Goal: Information Seeking & Learning: Learn about a topic

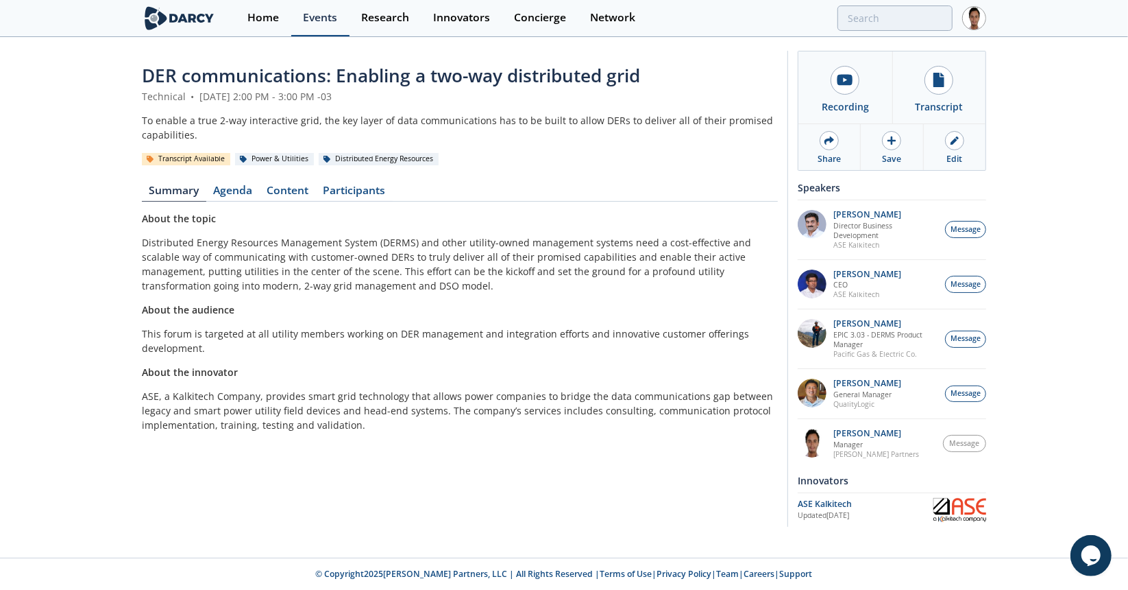
click at [318, 27] on link "Events" at bounding box center [320, 18] width 58 height 36
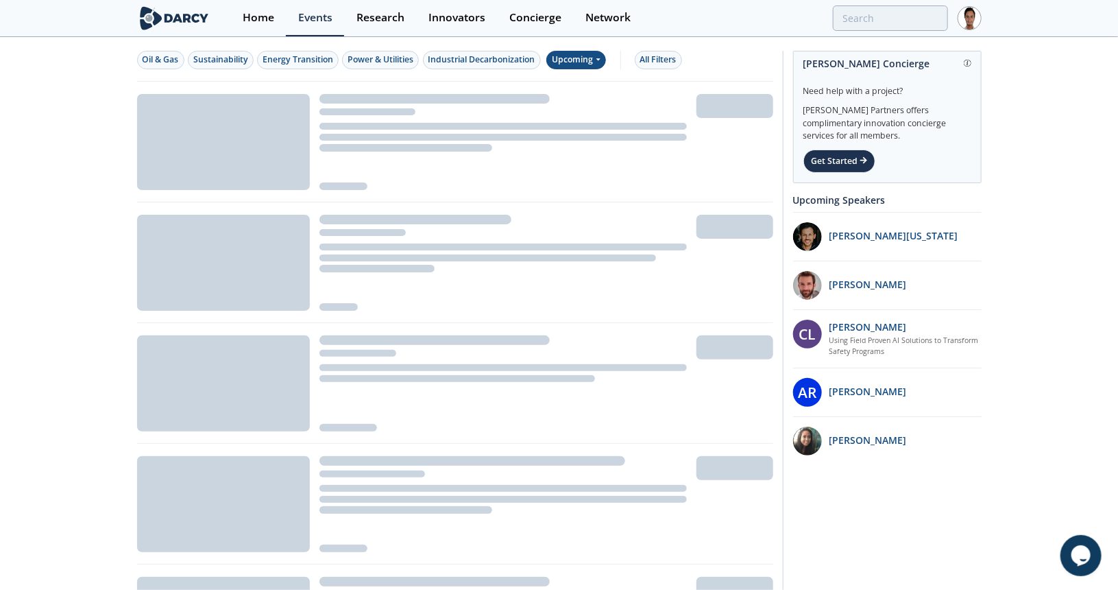
click at [598, 61] on icon at bounding box center [597, 59] width 5 height 8
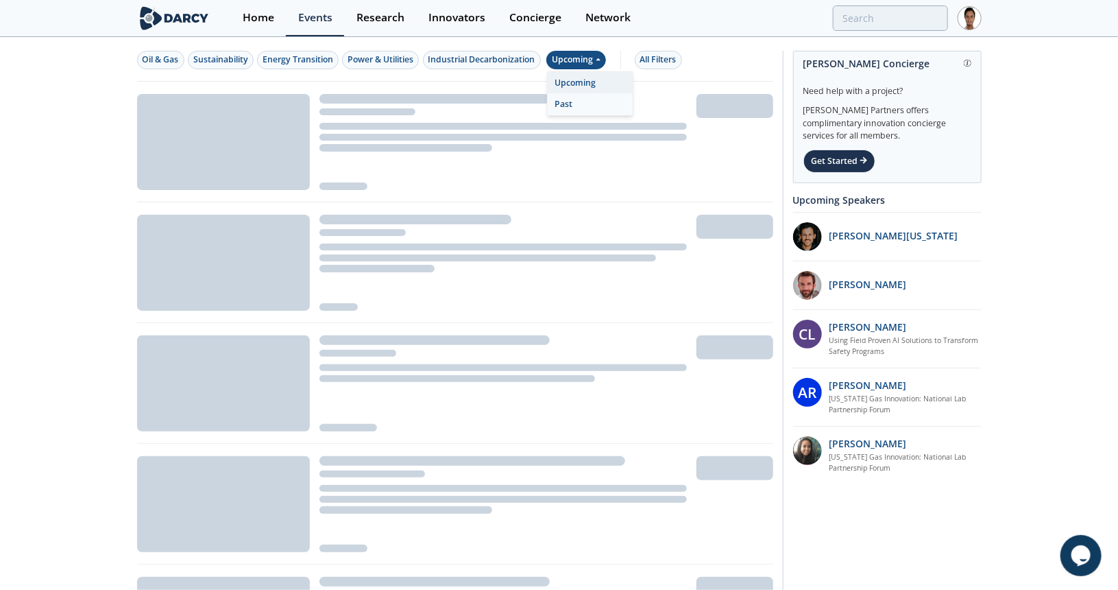
click at [584, 112] on div "Past" at bounding box center [590, 104] width 85 height 22
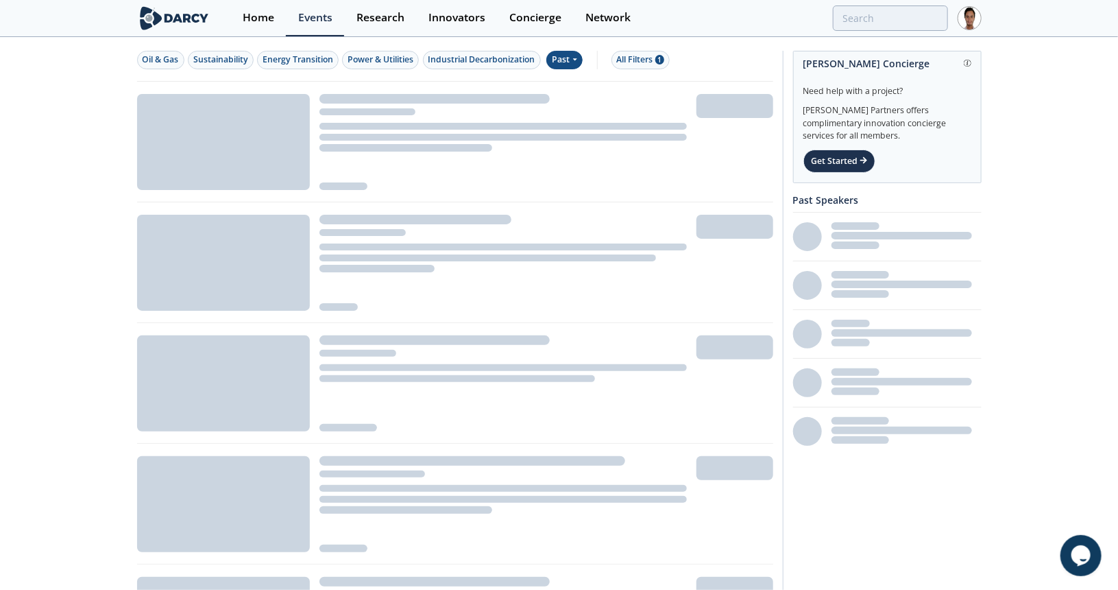
click at [636, 71] on div "Oil & Gas Sustainability Energy Transition Power & Utilities Industrial Decarbo…" at bounding box center [455, 59] width 636 height 43
click at [636, 61] on div "All Filters 1" at bounding box center [640, 59] width 47 height 12
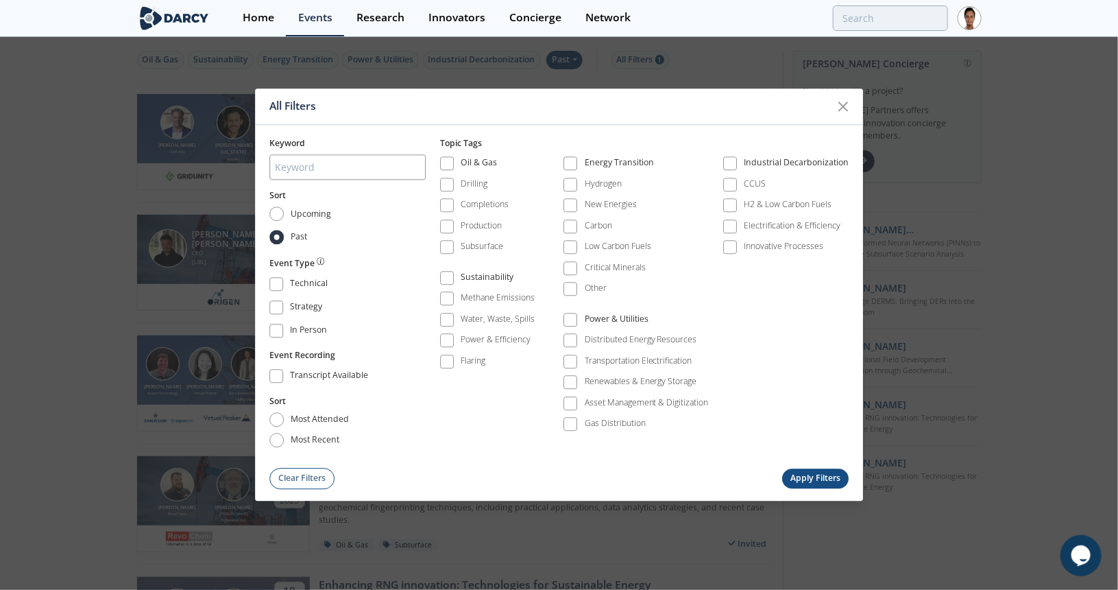
click at [602, 327] on div "Power & Utilities" at bounding box center [636, 321] width 145 height 21
click at [604, 334] on div "Distributed Energy Resources" at bounding box center [641, 340] width 112 height 12
click at [816, 470] on button "Apply Filters" at bounding box center [815, 478] width 67 height 20
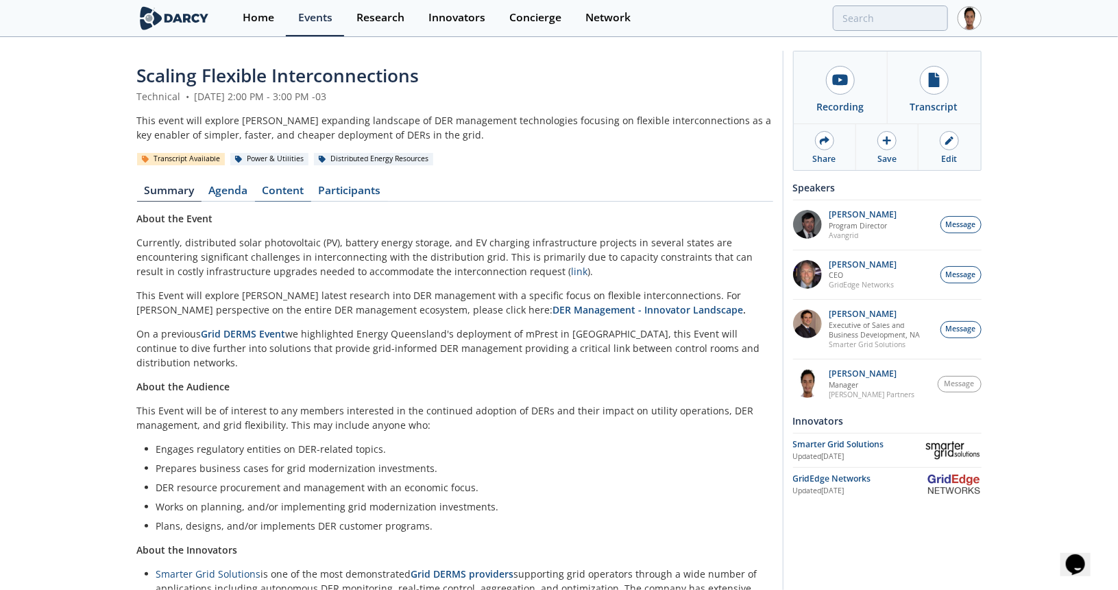
click at [285, 195] on link "Content" at bounding box center [283, 193] width 56 height 16
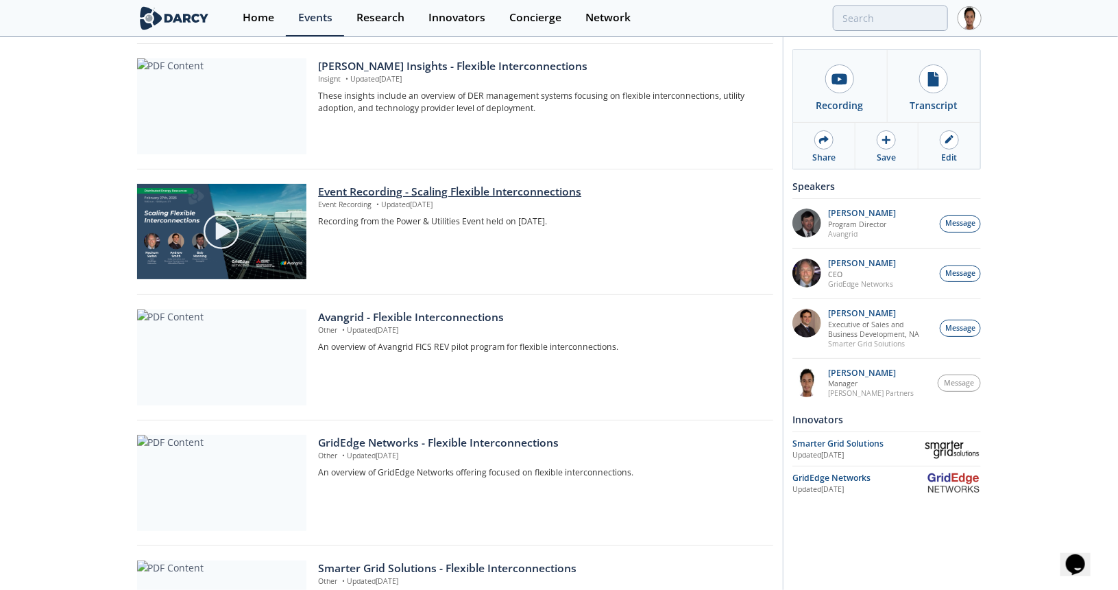
scroll to position [343, 0]
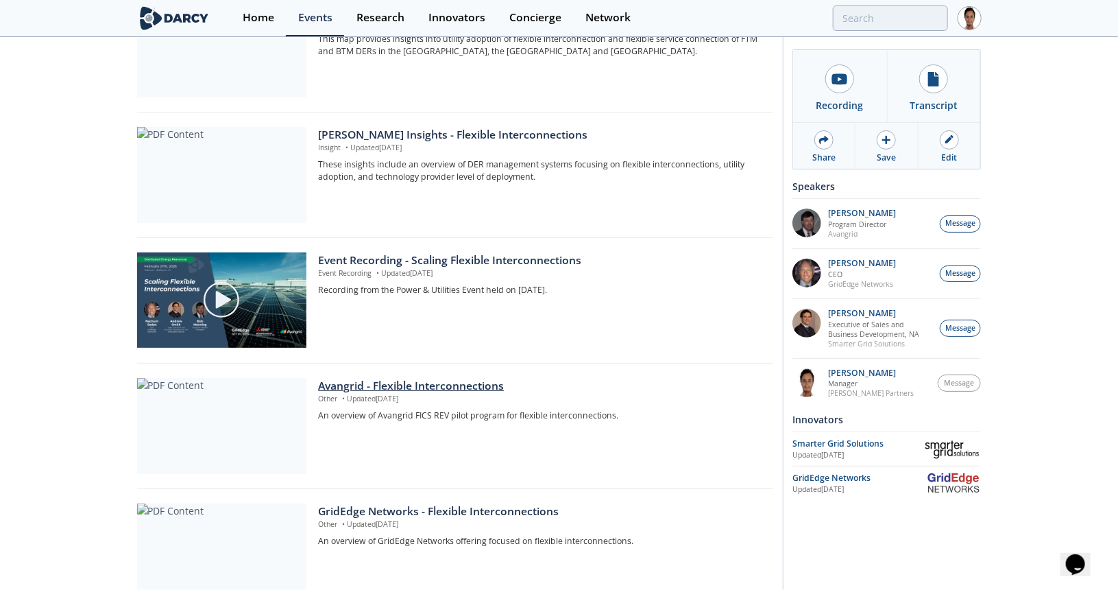
drag, startPoint x: 384, startPoint y: 374, endPoint x: 387, endPoint y: 385, distance: 12.0
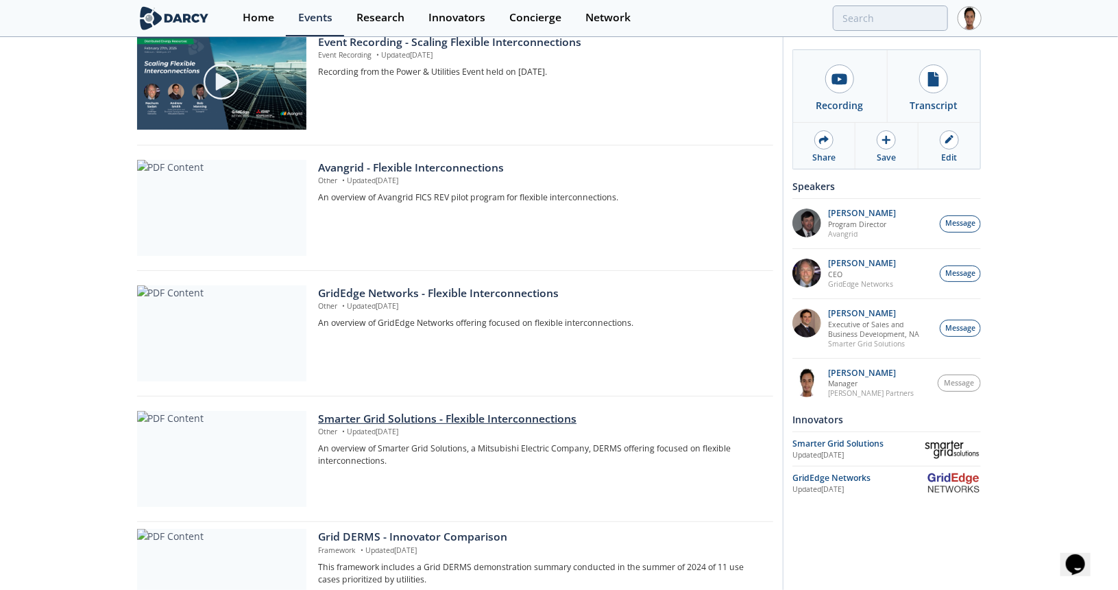
scroll to position [617, 0]
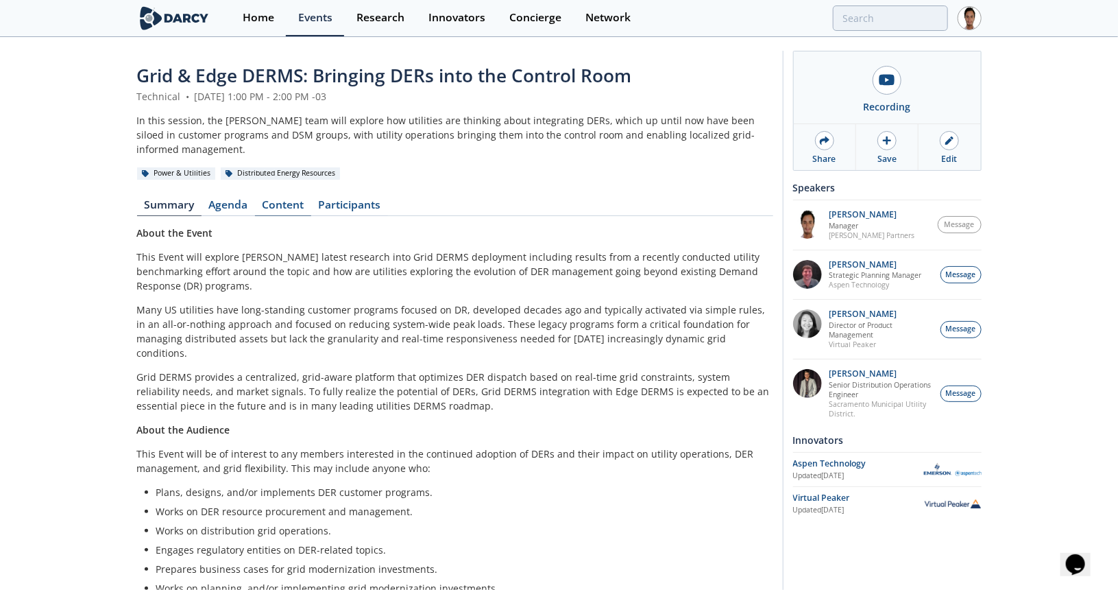
click at [291, 199] on link "Content" at bounding box center [283, 207] width 56 height 16
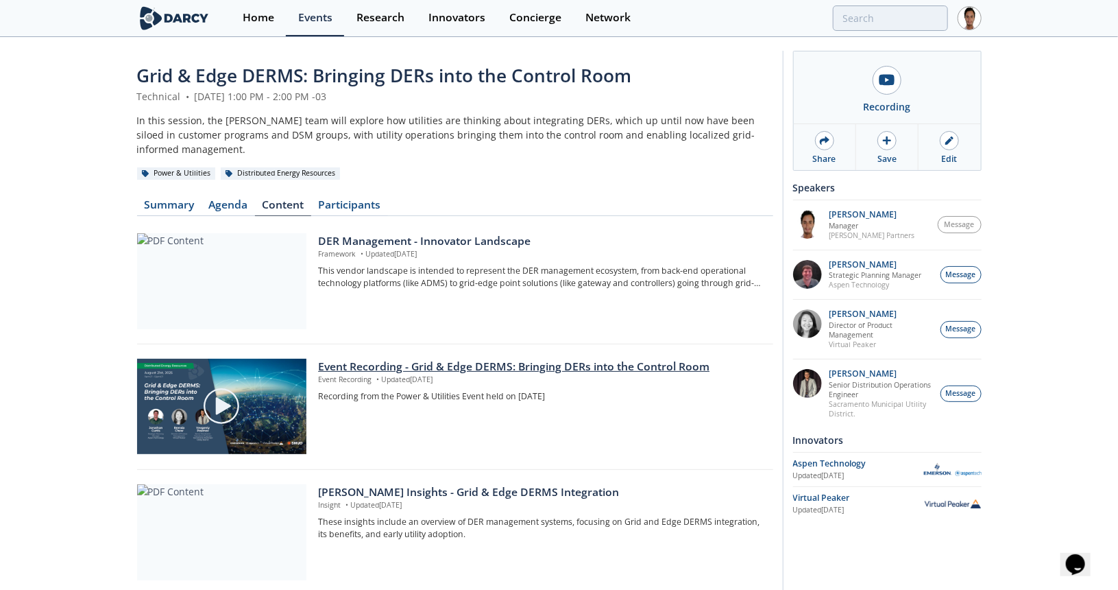
click at [396, 359] on div "Event Recording - Grid & Edge DERMS: Bringing DERs into the Control Room" at bounding box center [540, 367] width 445 height 16
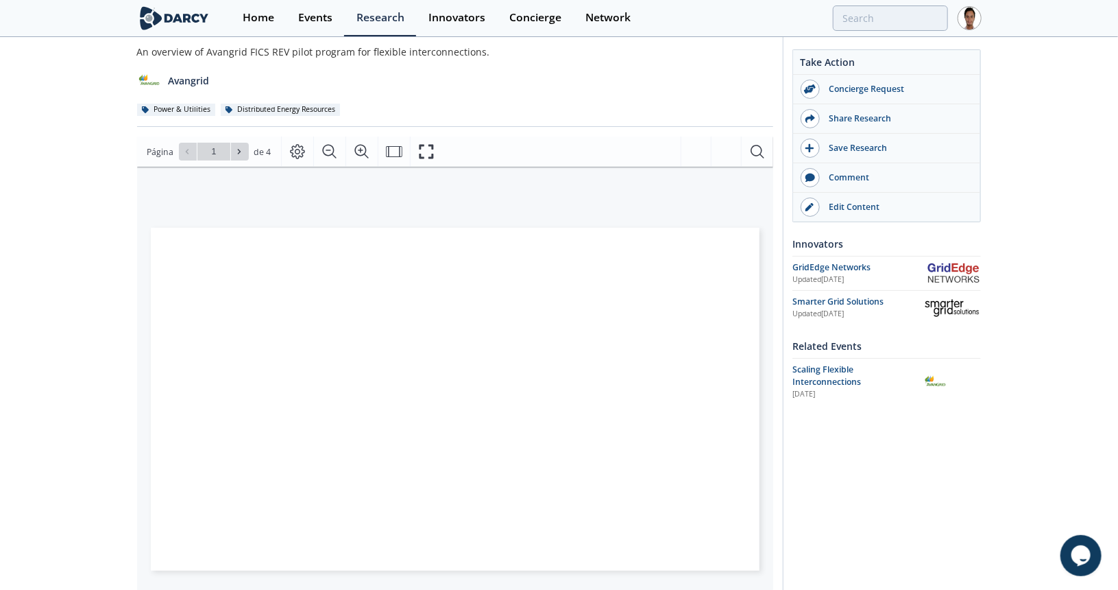
scroll to position [206, 0]
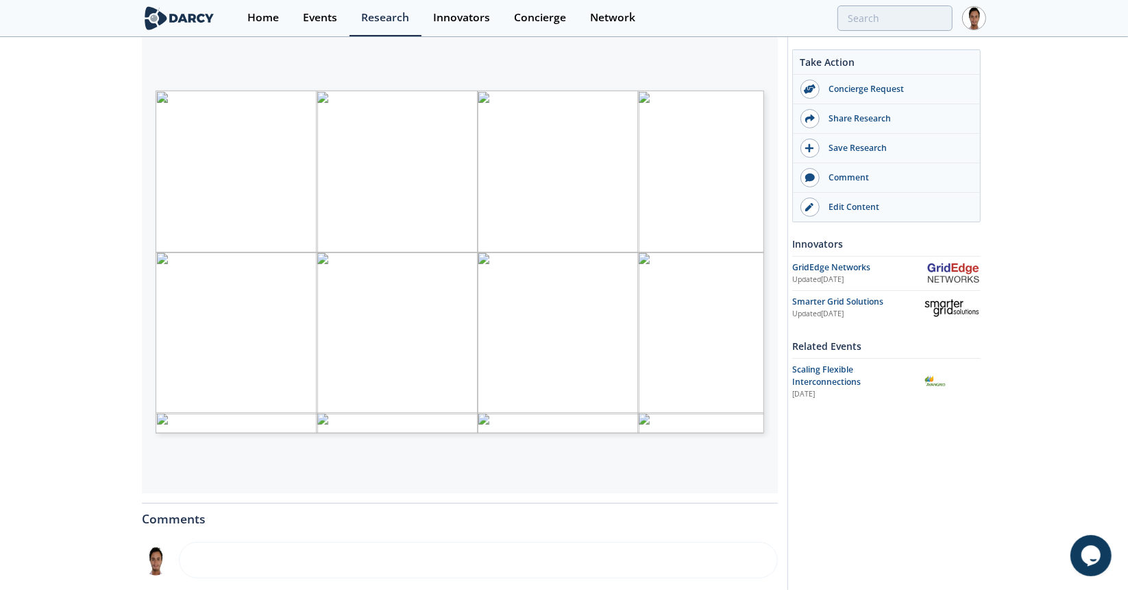
type input "2"
drag, startPoint x: 352, startPoint y: 226, endPoint x: 80, endPoint y: 241, distance: 271.9
click at [80, 241] on div "Avangrid - Flexible Interconnections Other • Updated February 25, 2025 An overv…" at bounding box center [564, 315] width 1128 height 965
type input "3"
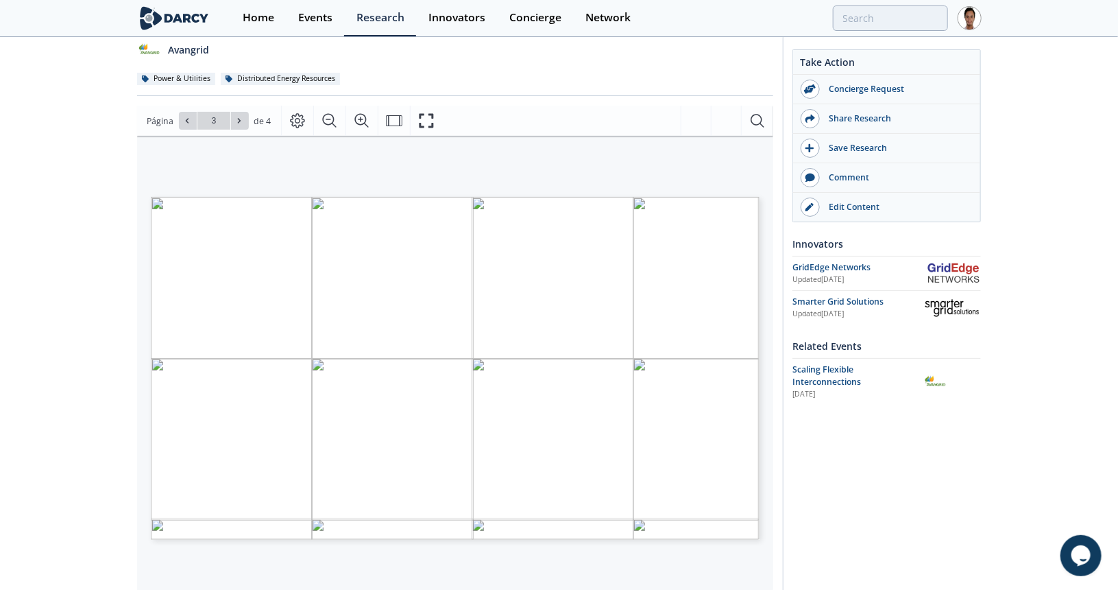
scroll to position [0, 0]
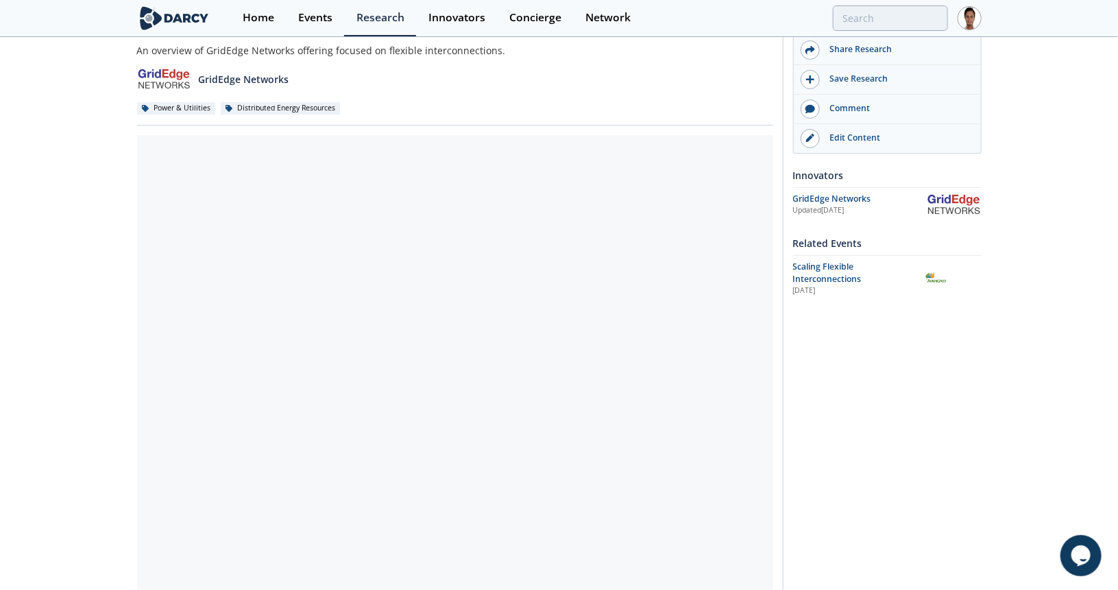
scroll to position [137, 0]
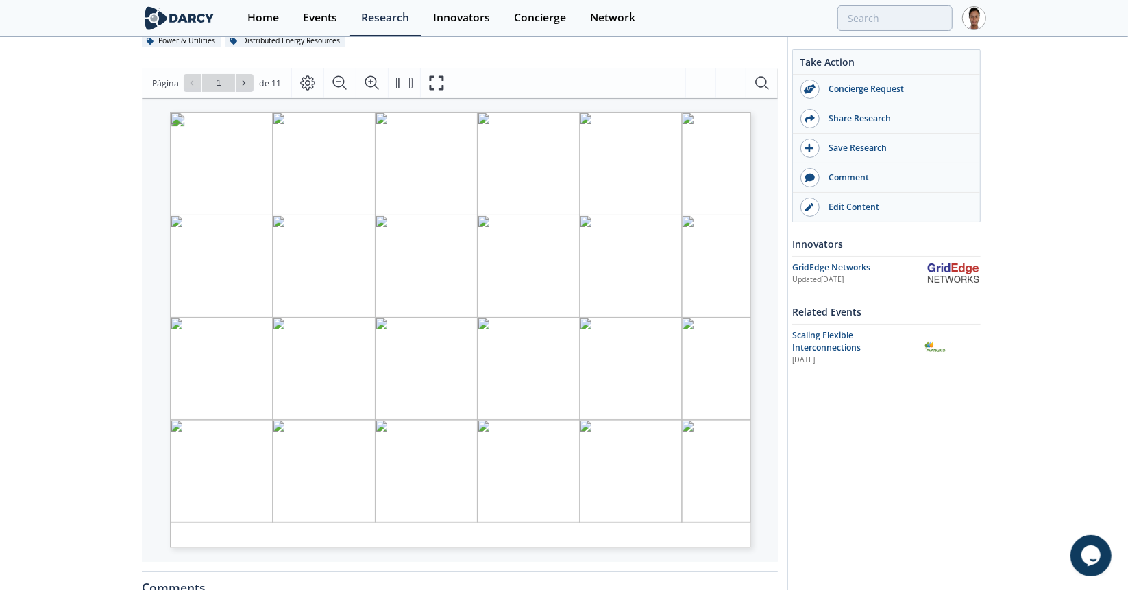
type input "2"
type input "4"
type input "8"
type input "7"
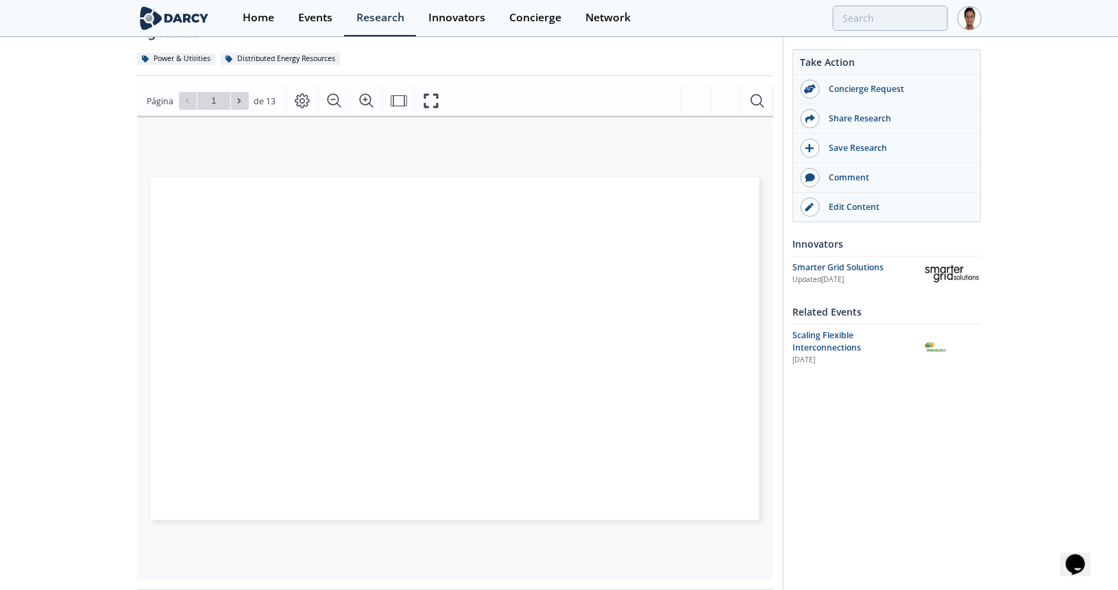
scroll to position [137, 0]
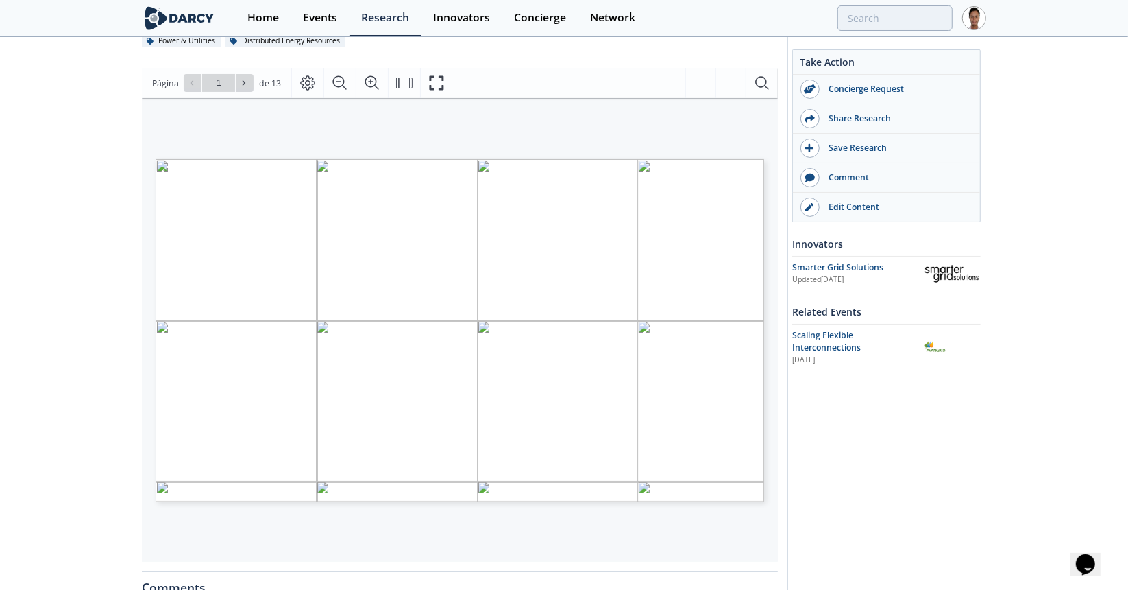
type input "2"
type input "3"
type input "5"
type input "7"
type input "8"
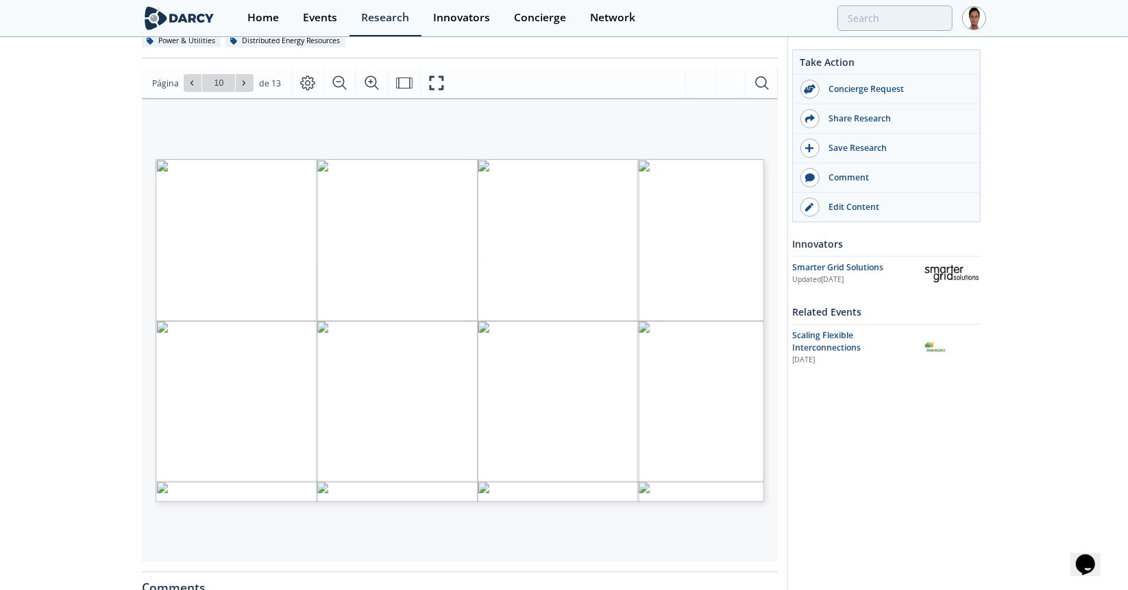
type input "11"
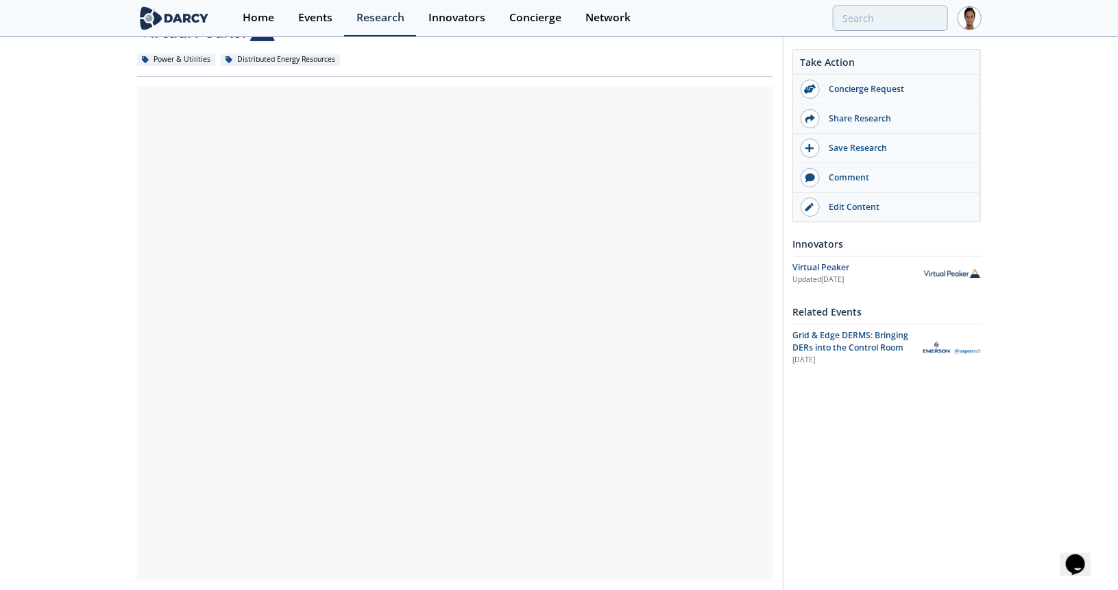
scroll to position [137, 0]
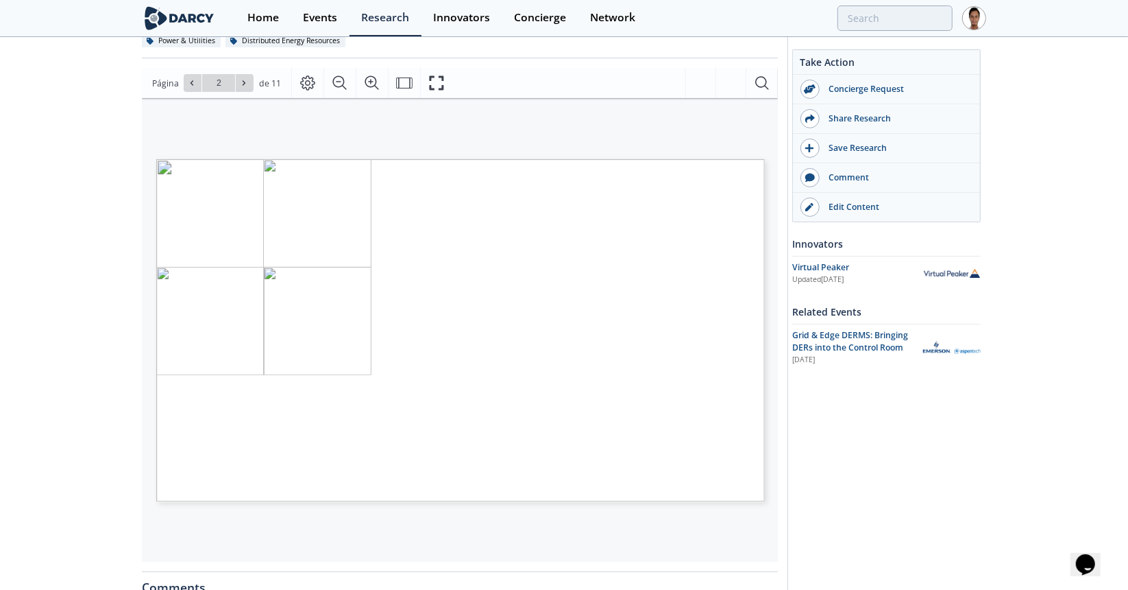
type input "3"
type input "4"
type input "6"
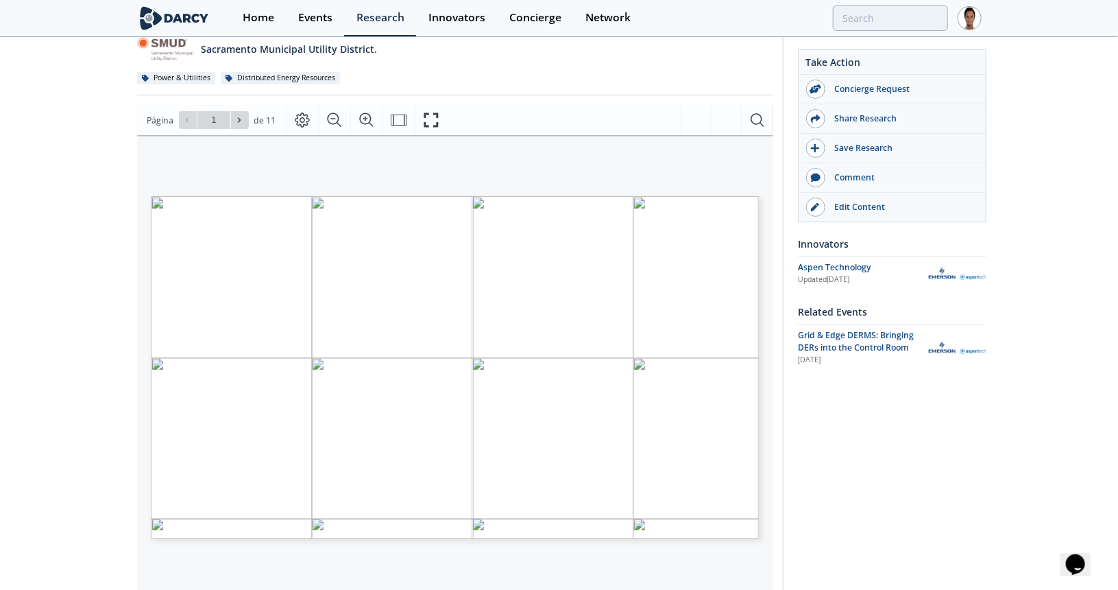
scroll to position [137, 0]
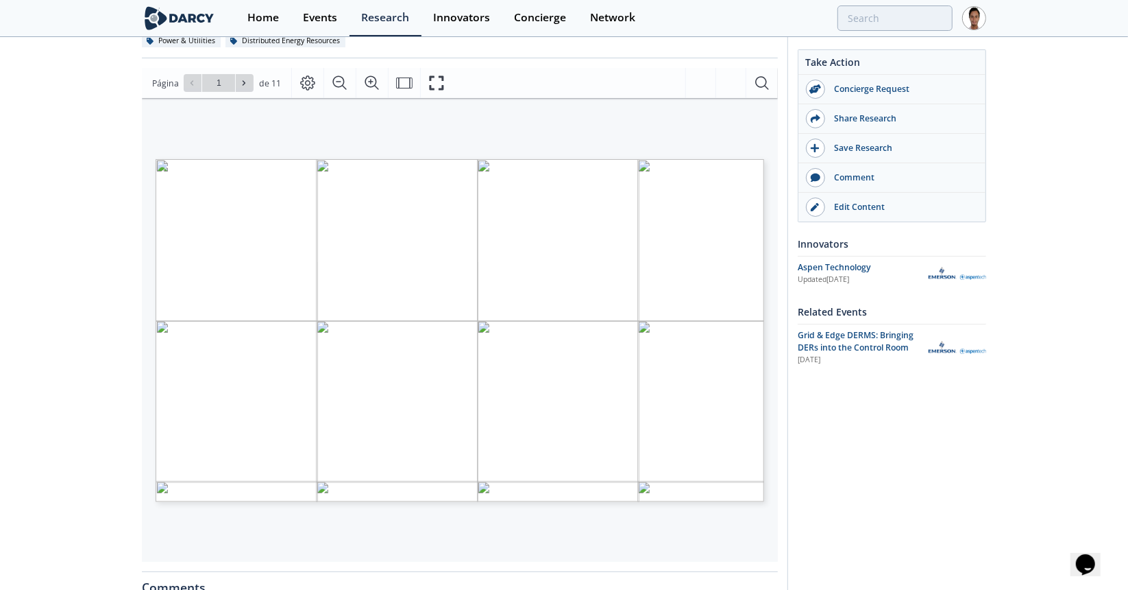
type input "2"
type input "4"
type input "5"
type input "6"
type input "8"
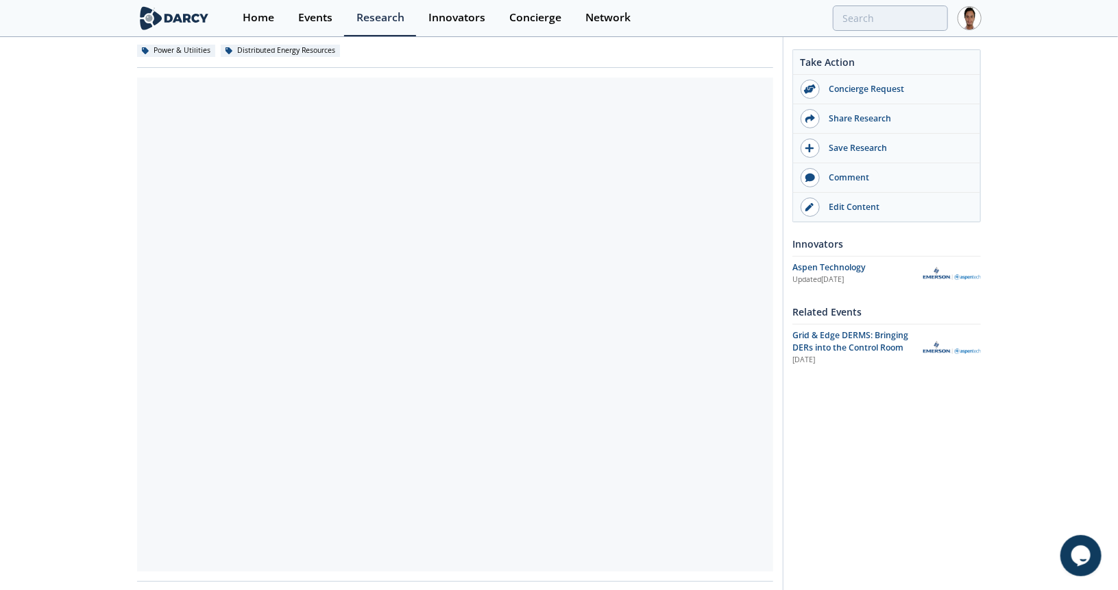
scroll to position [137, 0]
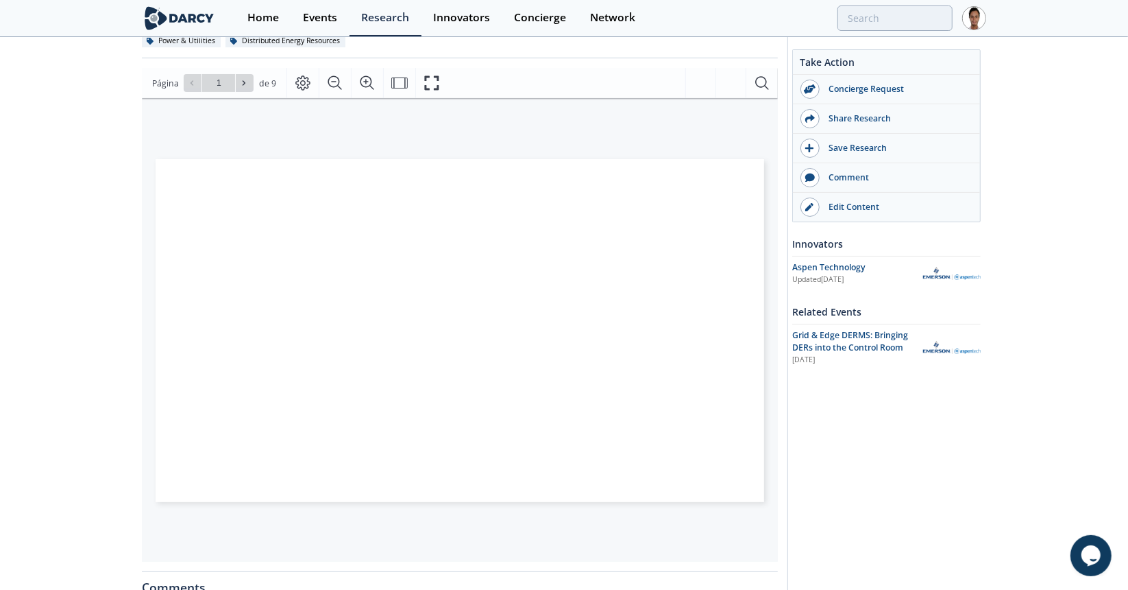
type input "2"
type input "3"
type input "6"
type input "8"
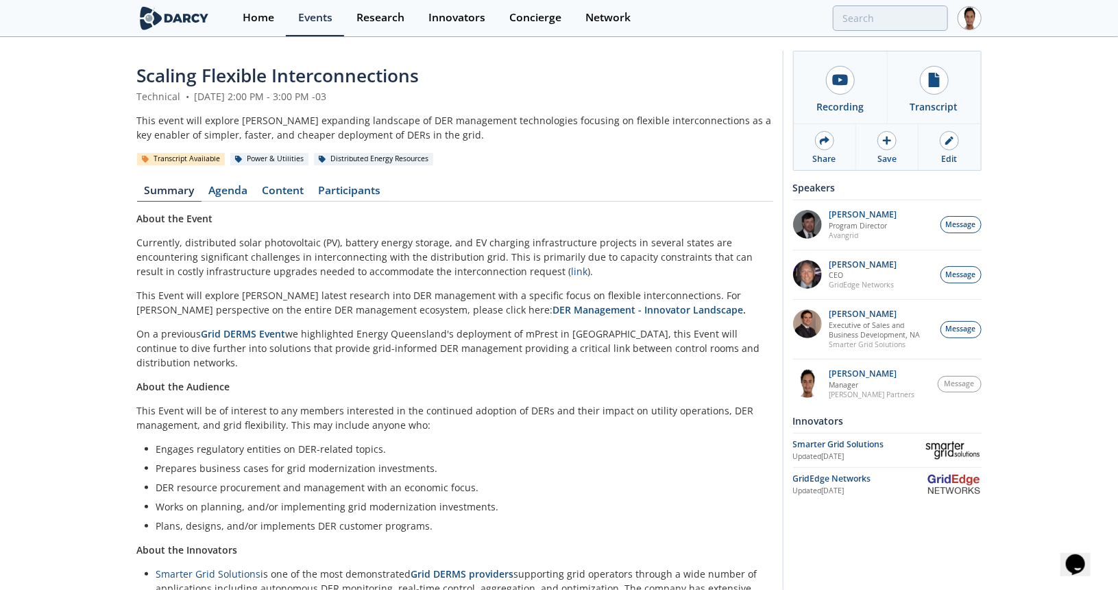
click at [180, 156] on div "Transcript Available" at bounding box center [181, 159] width 88 height 12
click at [280, 194] on link "Content" at bounding box center [283, 193] width 56 height 16
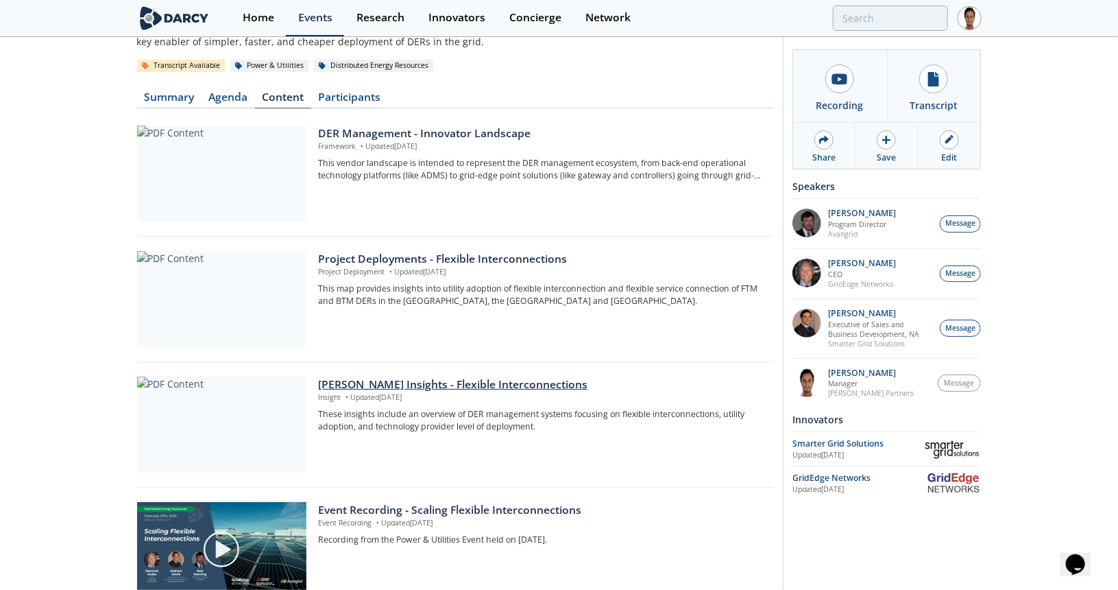
scroll to position [206, 0]
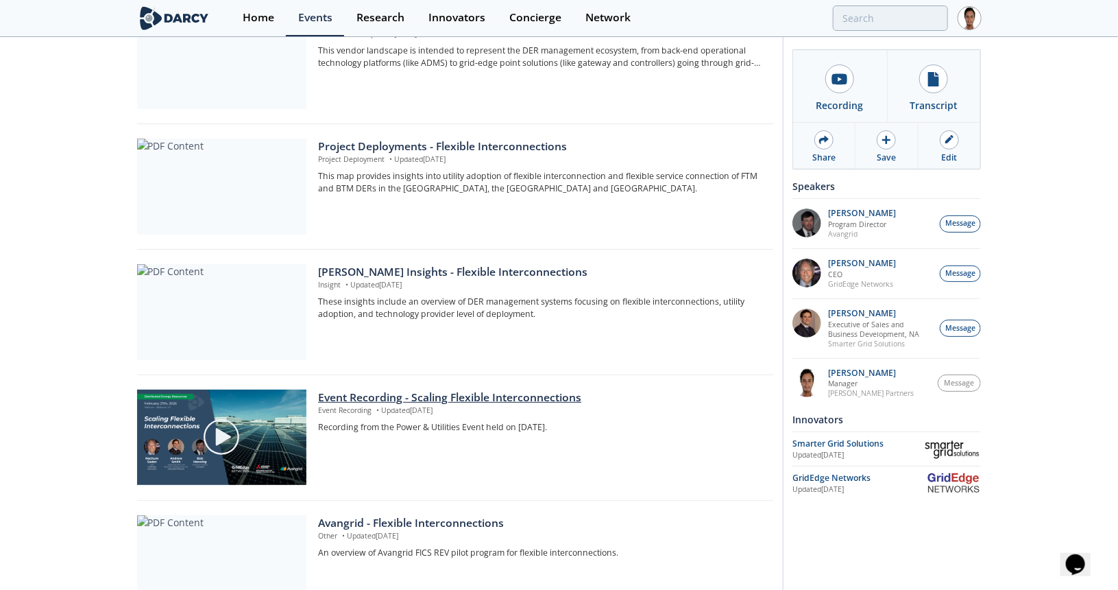
click at [359, 391] on div "Event Recording - Scaling Flexible Interconnections" at bounding box center [540, 397] width 445 height 16
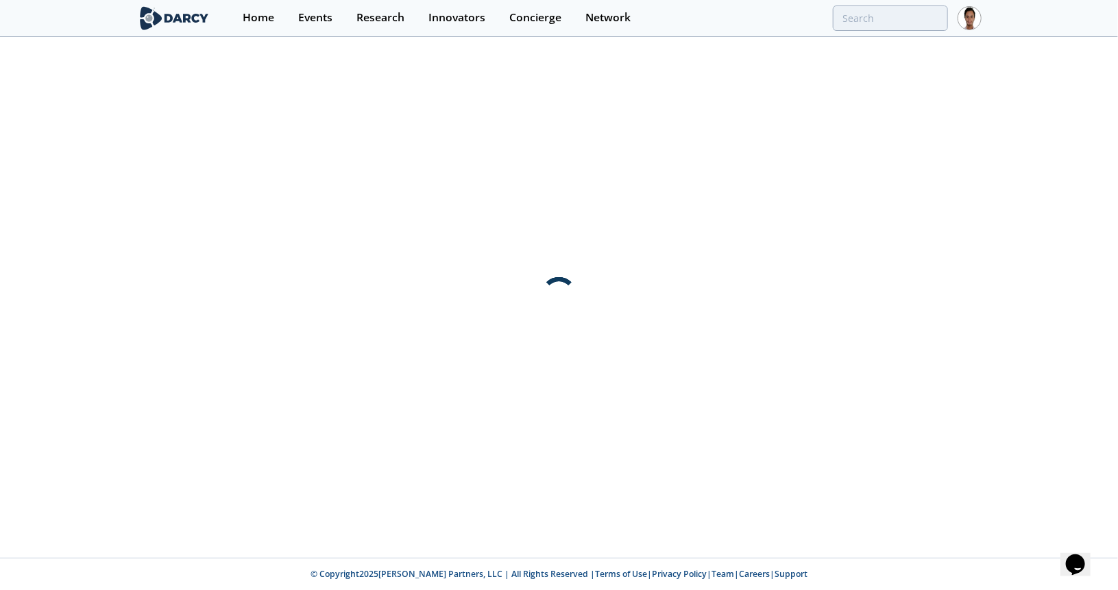
scroll to position [0, 0]
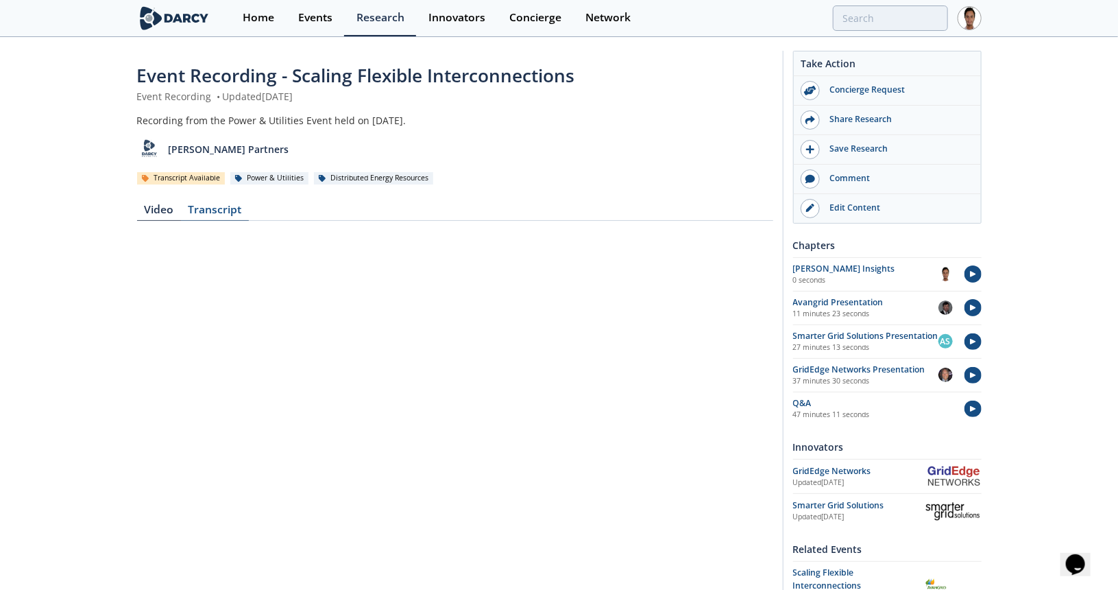
click at [219, 206] on div "Transcript" at bounding box center [215, 212] width 68 height 16
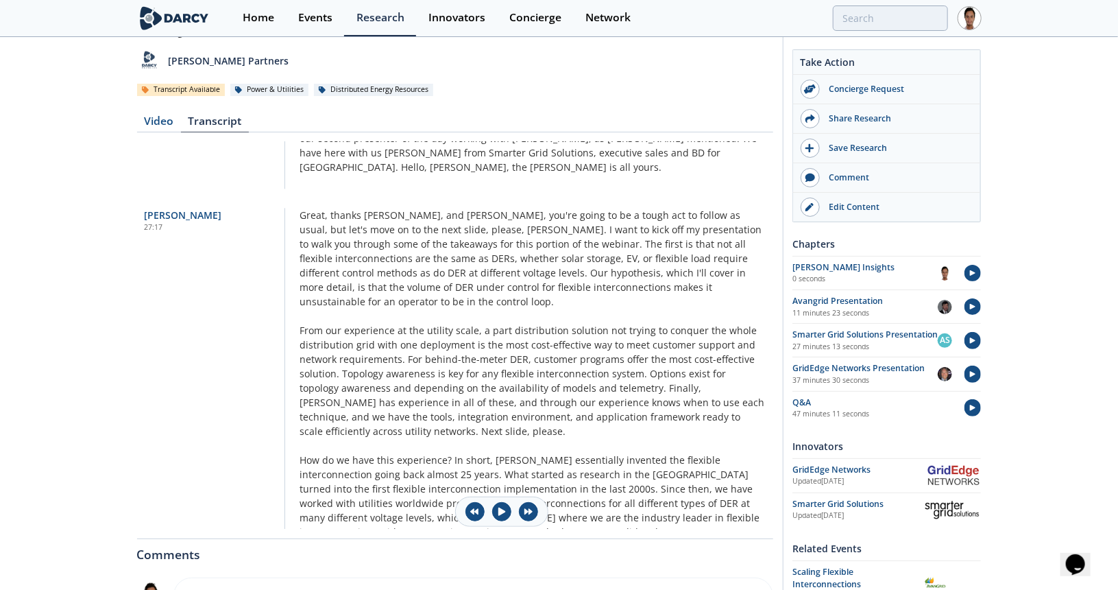
scroll to position [4258, 0]
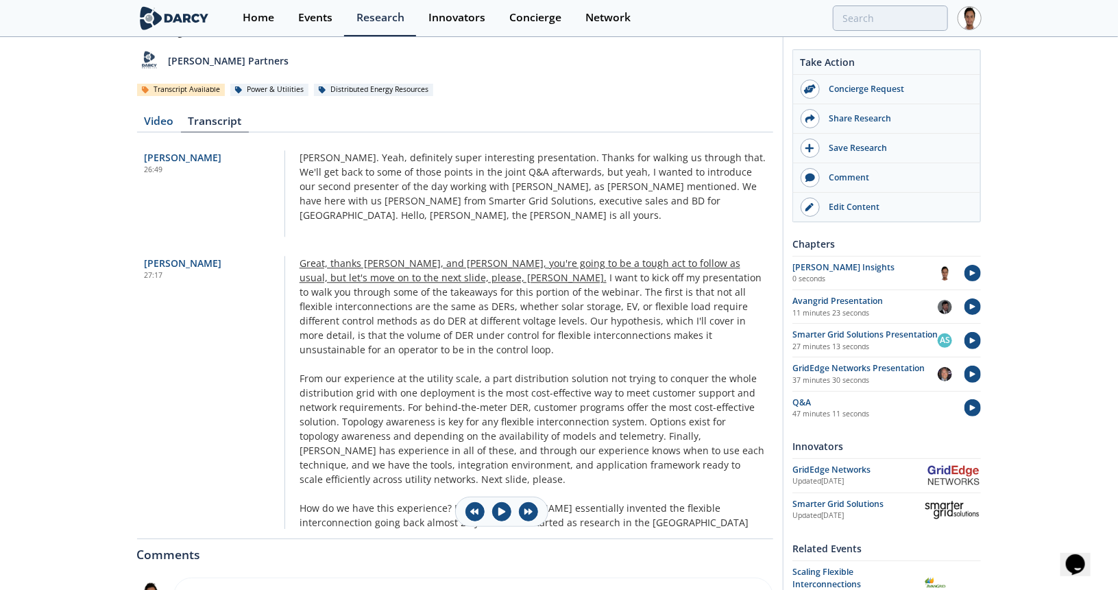
drag, startPoint x: 290, startPoint y: 217, endPoint x: 317, endPoint y: 232, distance: 30.7
drag, startPoint x: 296, startPoint y: 218, endPoint x: 366, endPoint y: 237, distance: 72.3
drag, startPoint x: 297, startPoint y: 215, endPoint x: 463, endPoint y: 326, distance: 200.2
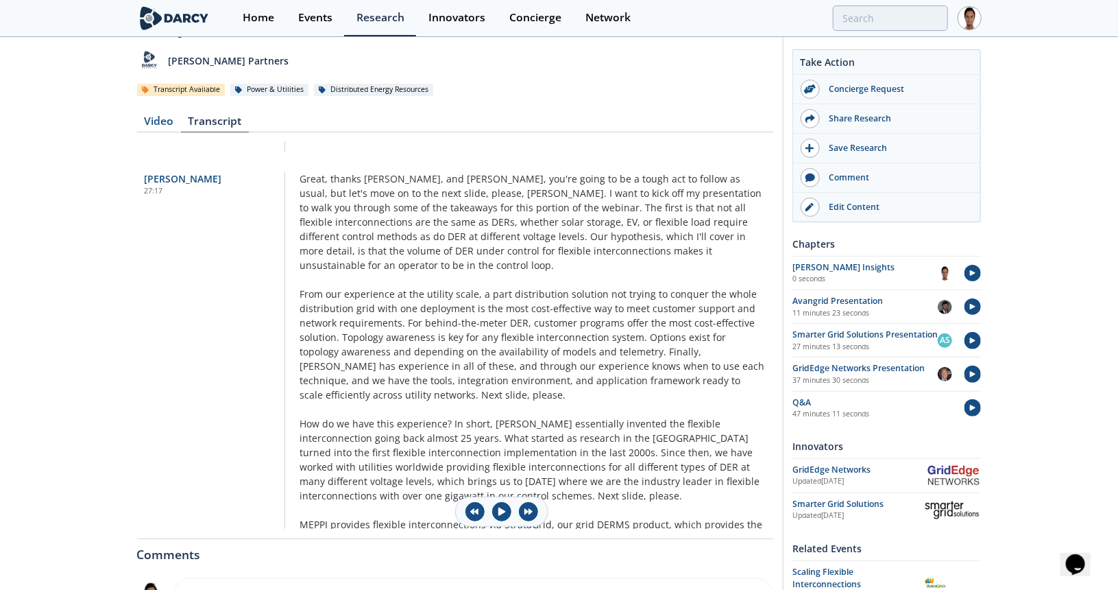
scroll to position [4532, 0]
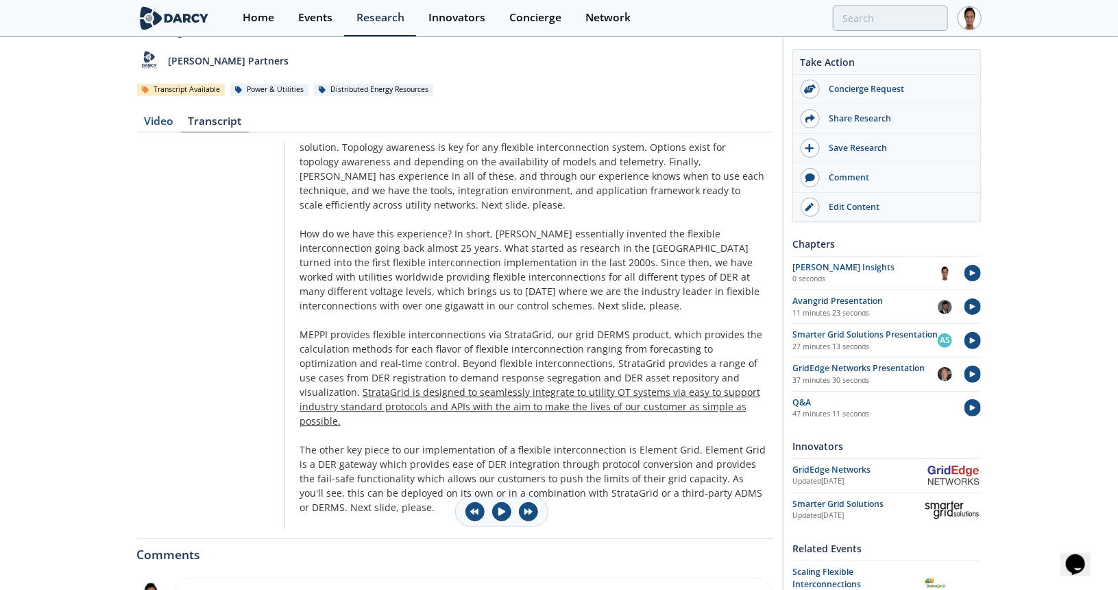
drag, startPoint x: 293, startPoint y: 216, endPoint x: 441, endPoint y: 348, distance: 198.1
drag, startPoint x: 425, startPoint y: 365, endPoint x: 294, endPoint y: 269, distance: 161.9
drag, startPoint x: 331, startPoint y: 335, endPoint x: 299, endPoint y: 263, distance: 78.9
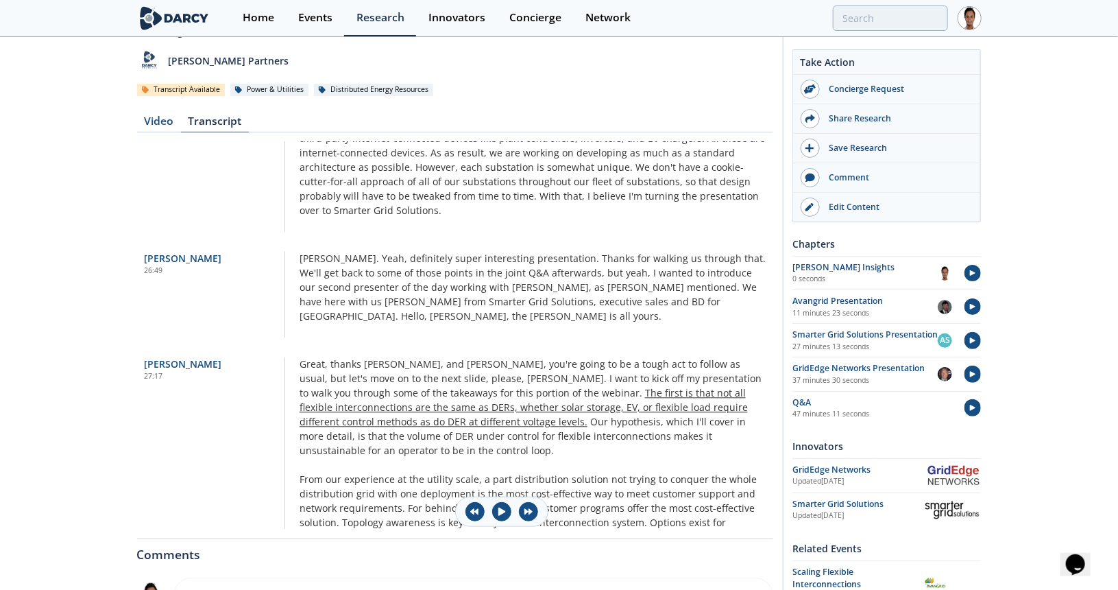
scroll to position [4258, 0]
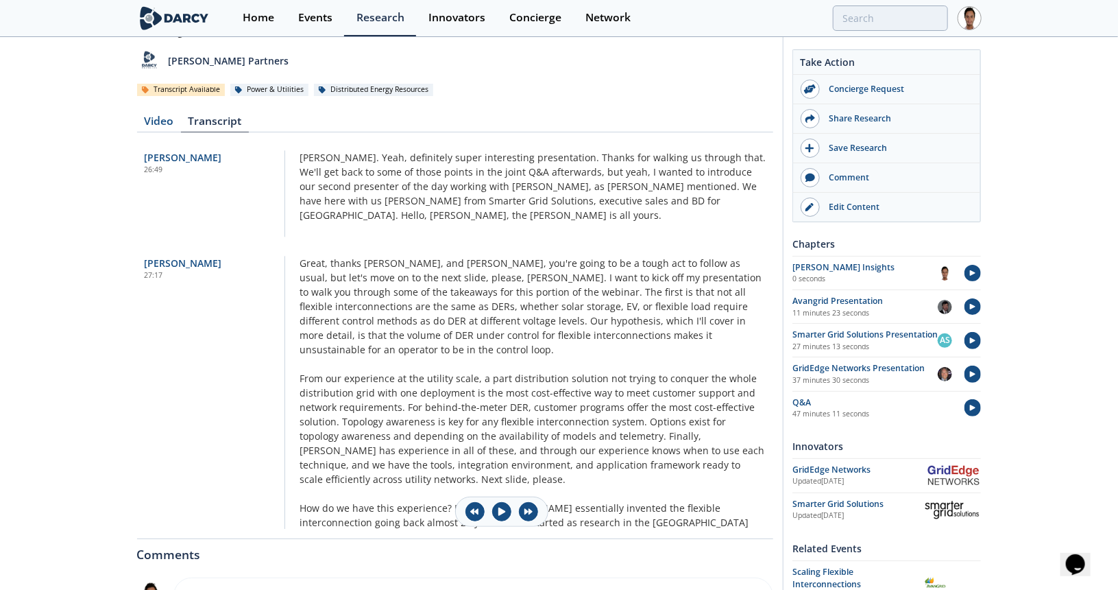
drag, startPoint x: 294, startPoint y: 216, endPoint x: 484, endPoint y: 413, distance: 273.9
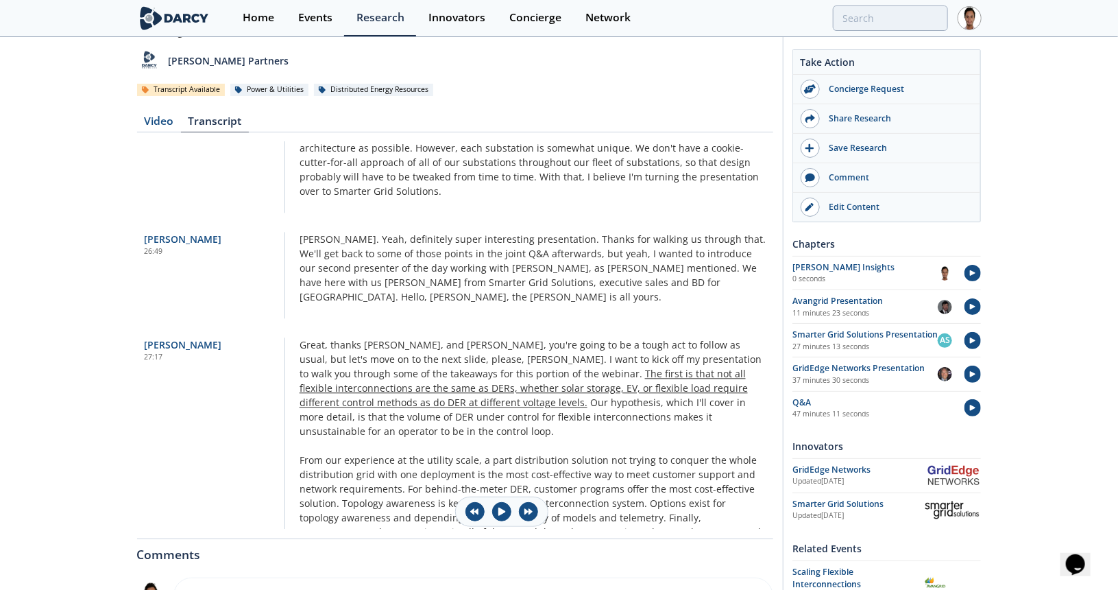
scroll to position [4121, 0]
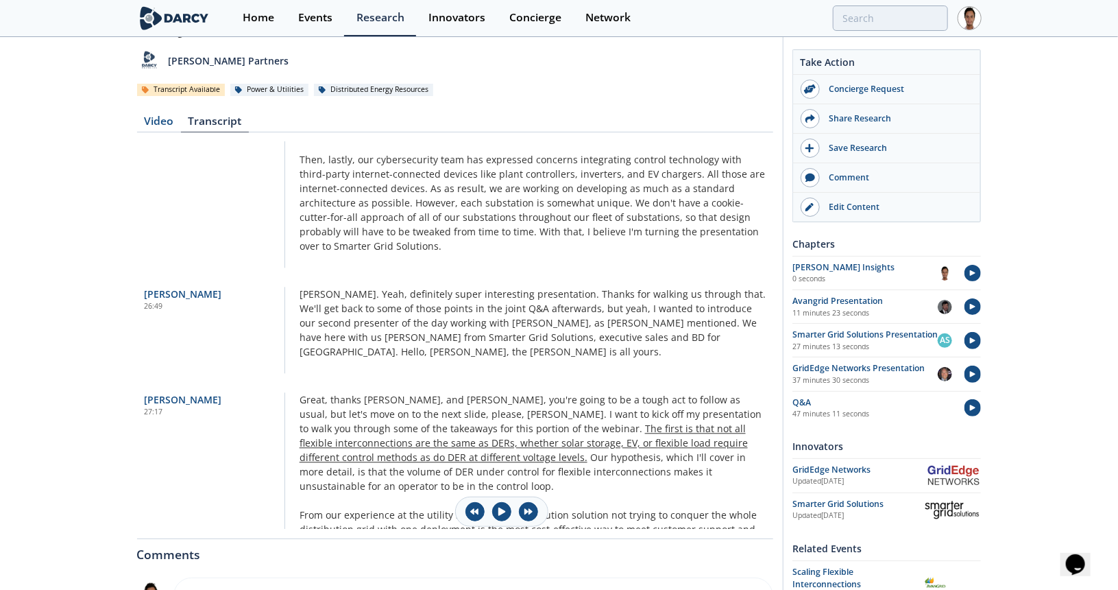
drag, startPoint x: 291, startPoint y: 352, endPoint x: 409, endPoint y: 400, distance: 127.6
click at [363, 393] on span "Great, thanks [PERSON_NAME], and [PERSON_NAME], you're going to be a tough act …" at bounding box center [520, 406] width 441 height 27
click at [389, 393] on span "Great, thanks [PERSON_NAME], and [PERSON_NAME], you're going to be a tough act …" at bounding box center [520, 406] width 441 height 27
drag, startPoint x: 383, startPoint y: 343, endPoint x: 415, endPoint y: 378, distance: 47.5
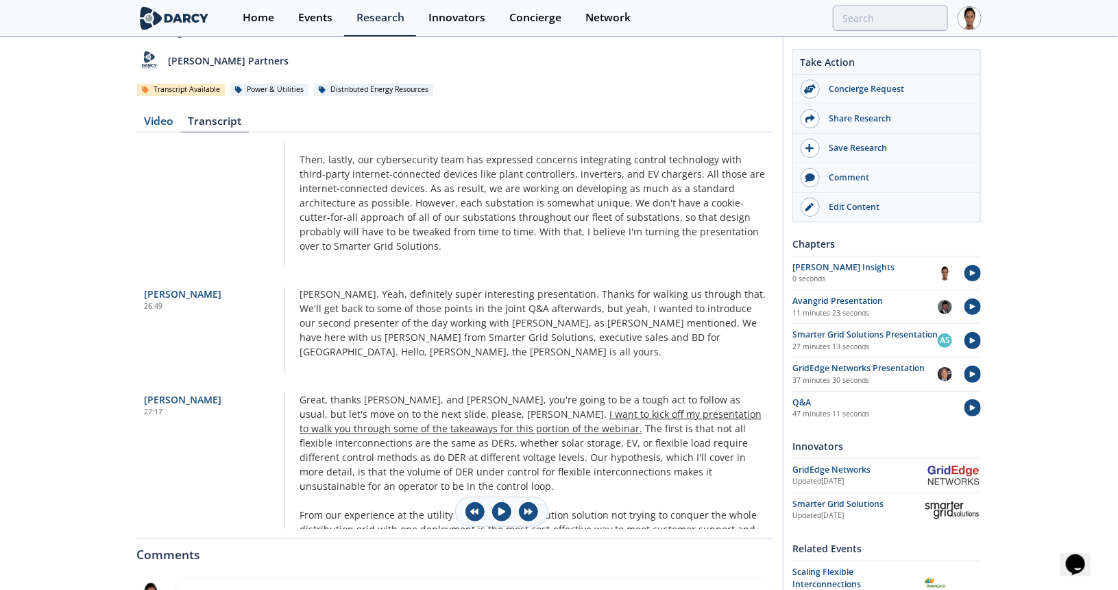
click at [415, 378] on div "[PERSON_NAME] 0:22 Good morning, everyone, and thank you all for joining this w…" at bounding box center [455, 335] width 636 height 387
drag, startPoint x: 380, startPoint y: 356, endPoint x: 439, endPoint y: 401, distance: 74.3
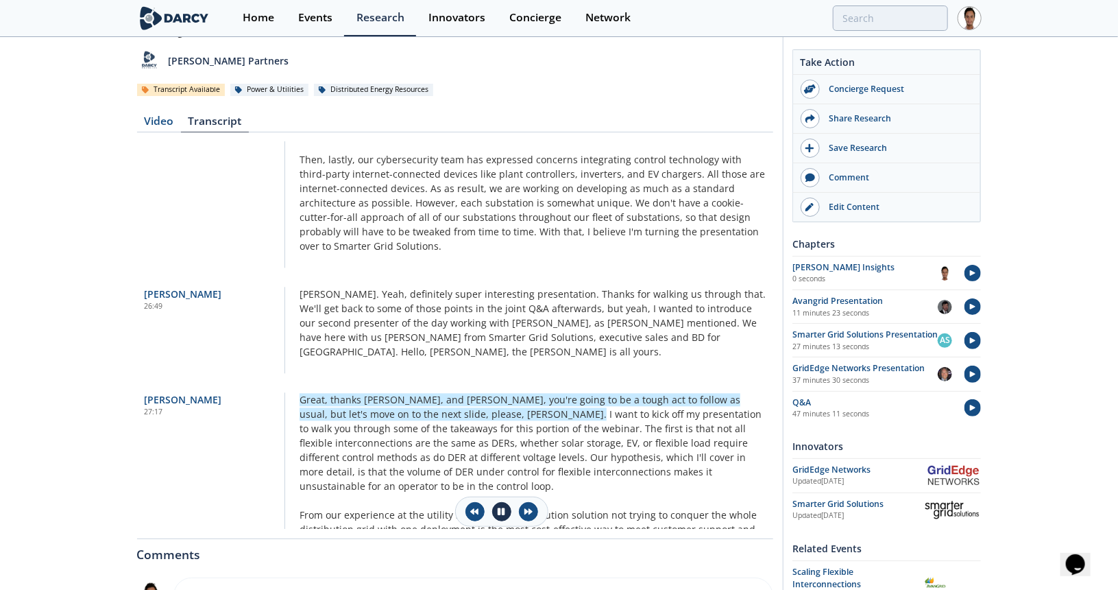
click at [505, 519] on button at bounding box center [501, 511] width 19 height 19
drag, startPoint x: 289, startPoint y: 352, endPoint x: 428, endPoint y: 402, distance: 147.9
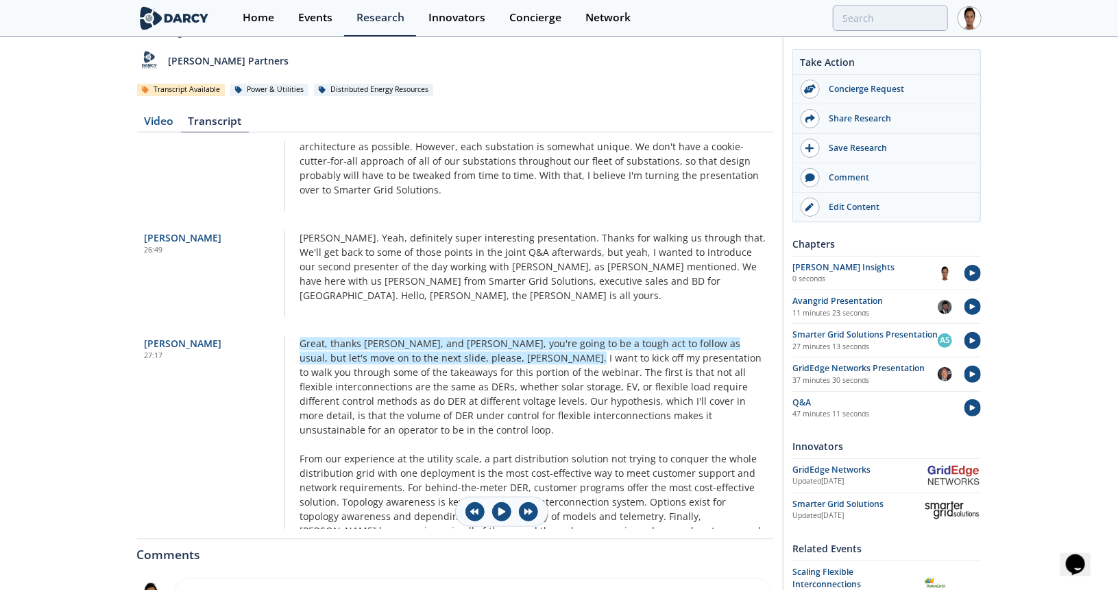
scroll to position [4258, 0]
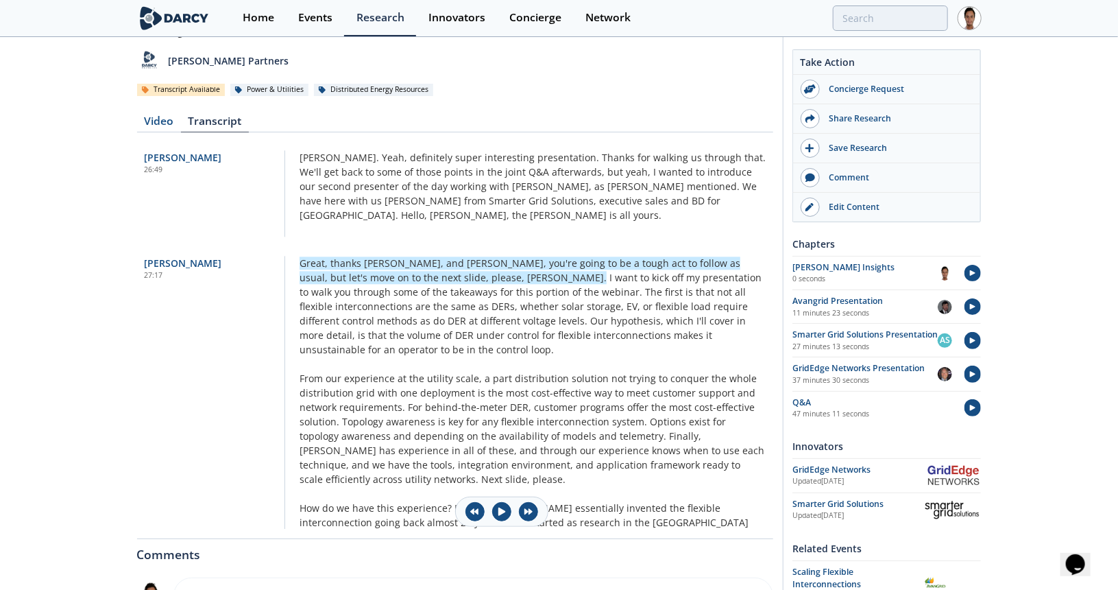
drag, startPoint x: 897, startPoint y: 2, endPoint x: 202, endPoint y: 289, distance: 752.5
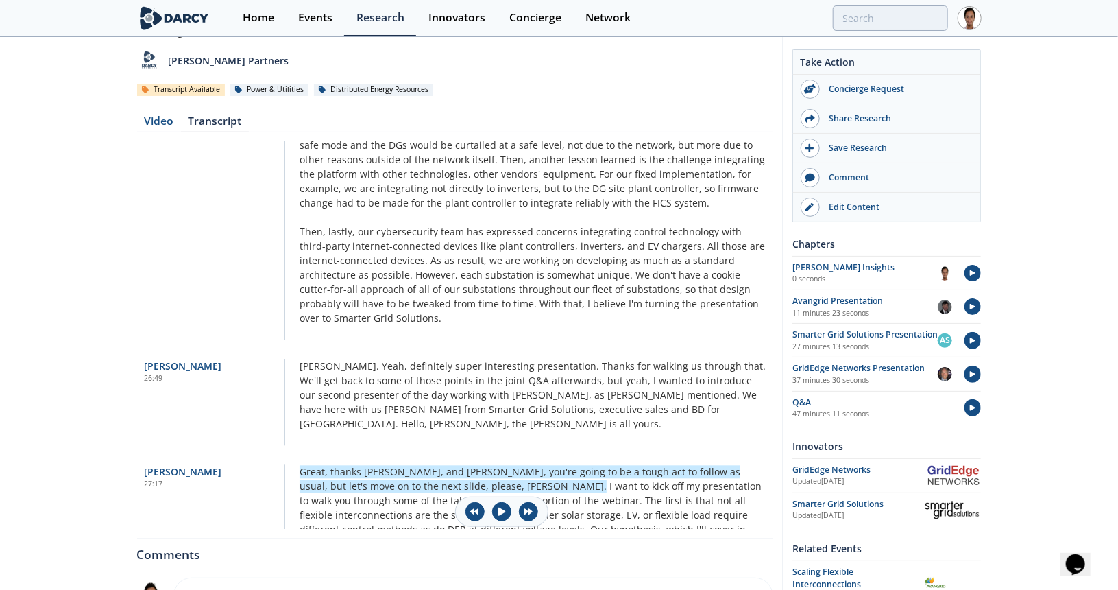
scroll to position [4052, 0]
